Goal: Find specific page/section: Find specific page/section

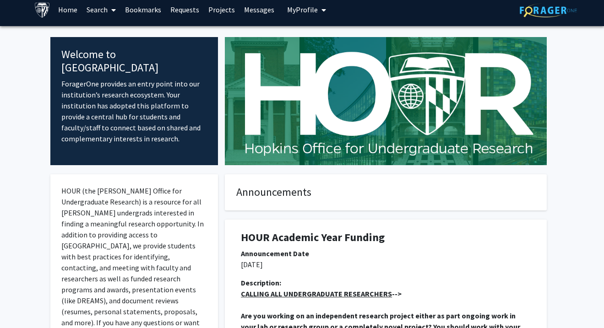
scroll to position [4, 0]
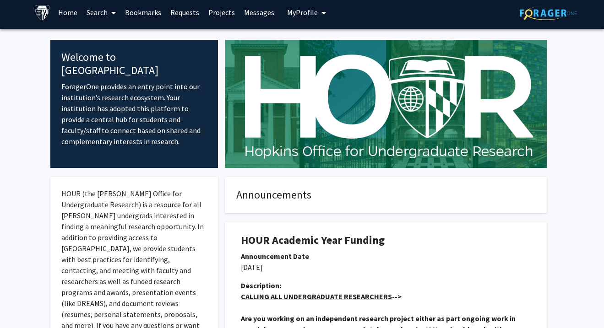
click at [193, 9] on link "Requests" at bounding box center [185, 12] width 38 height 32
